Goal: Transaction & Acquisition: Obtain resource

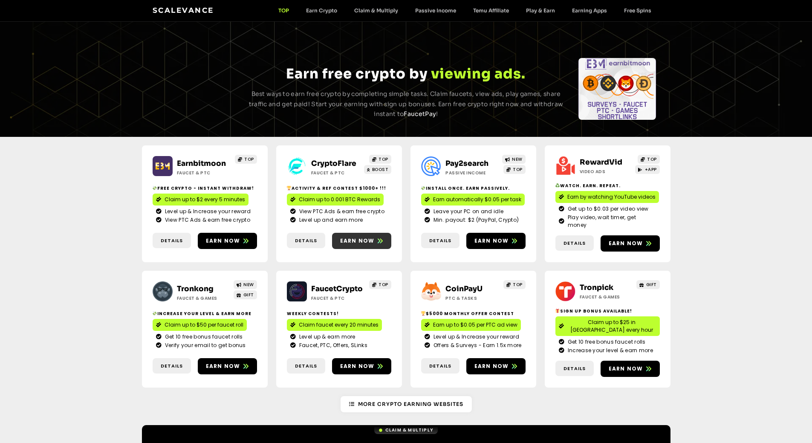
click at [363, 237] on span "Earn now" at bounding box center [357, 241] width 35 height 8
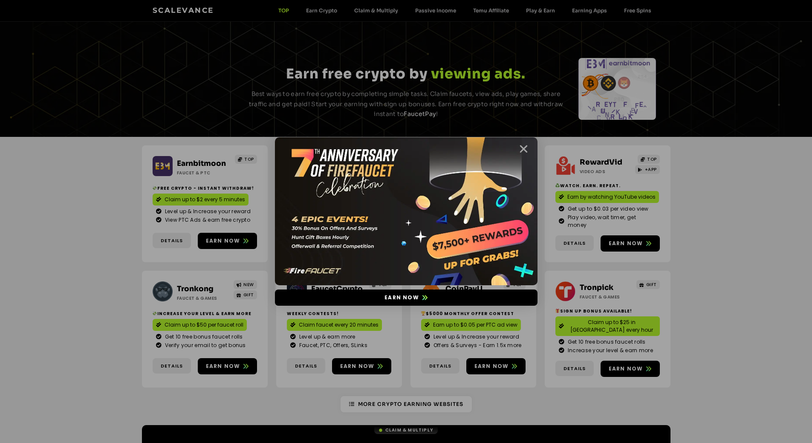
click at [525, 148] on icon "Close" at bounding box center [523, 149] width 11 height 11
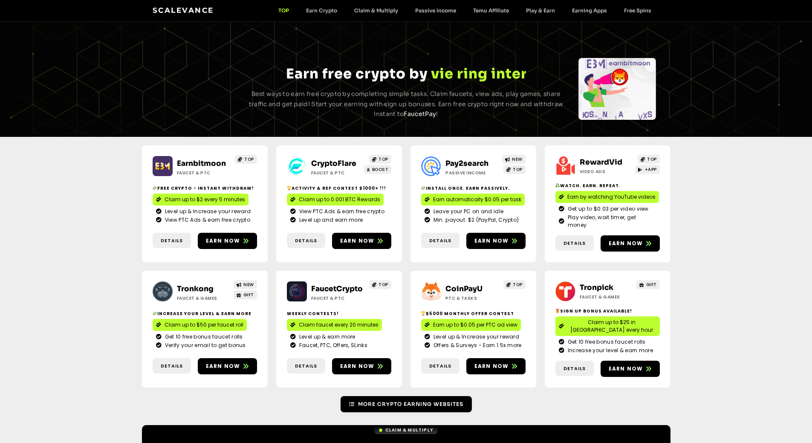
click at [454, 400] on span "More Crypto Earning Websites" at bounding box center [410, 404] width 105 height 8
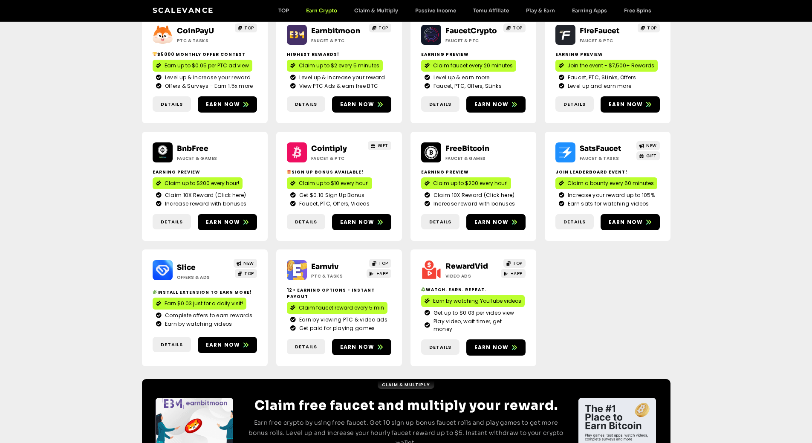
scroll to position [183, 0]
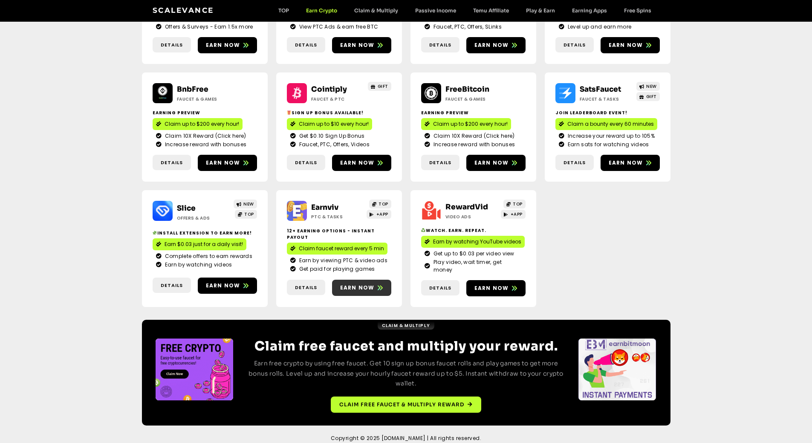
click at [363, 284] on span "Earn now" at bounding box center [357, 288] width 35 height 8
